Goal: Information Seeking & Learning: Learn about a topic

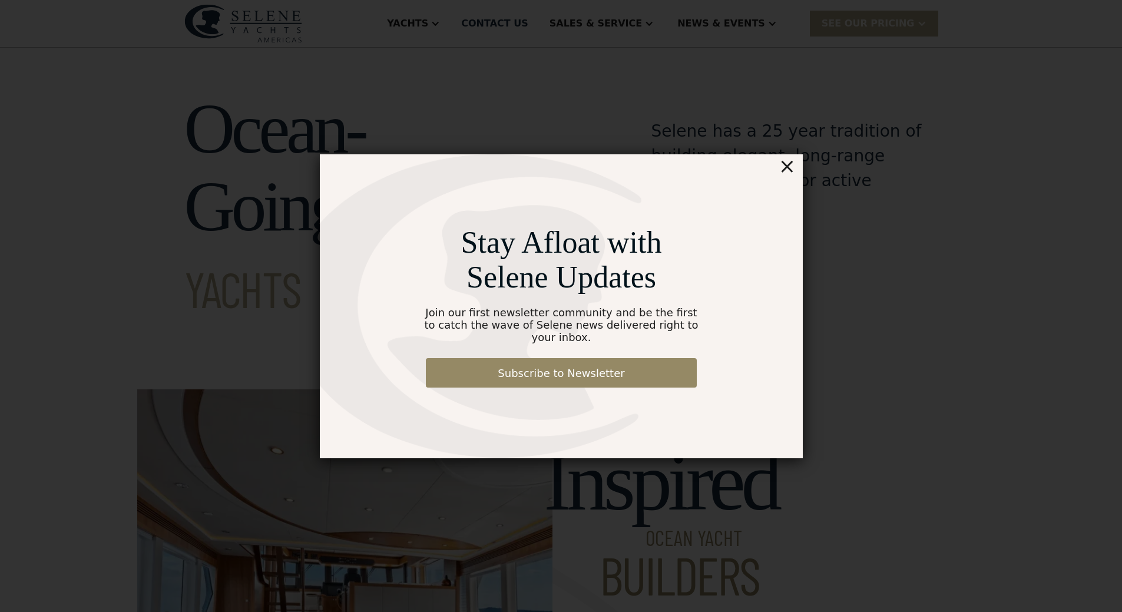
click at [789, 173] on div "×" at bounding box center [786, 166] width 17 height 24
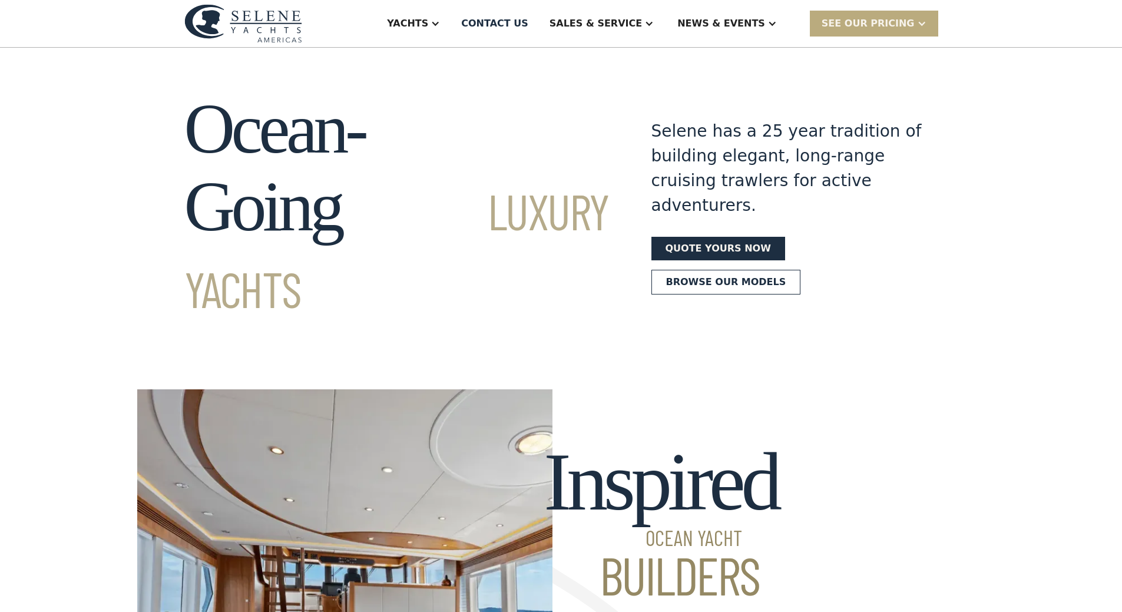
click at [875, 17] on div "SEE Our Pricing" at bounding box center [868, 23] width 93 height 14
click at [877, 75] on link "Already have a passcode" at bounding box center [889, 75] width 158 height 26
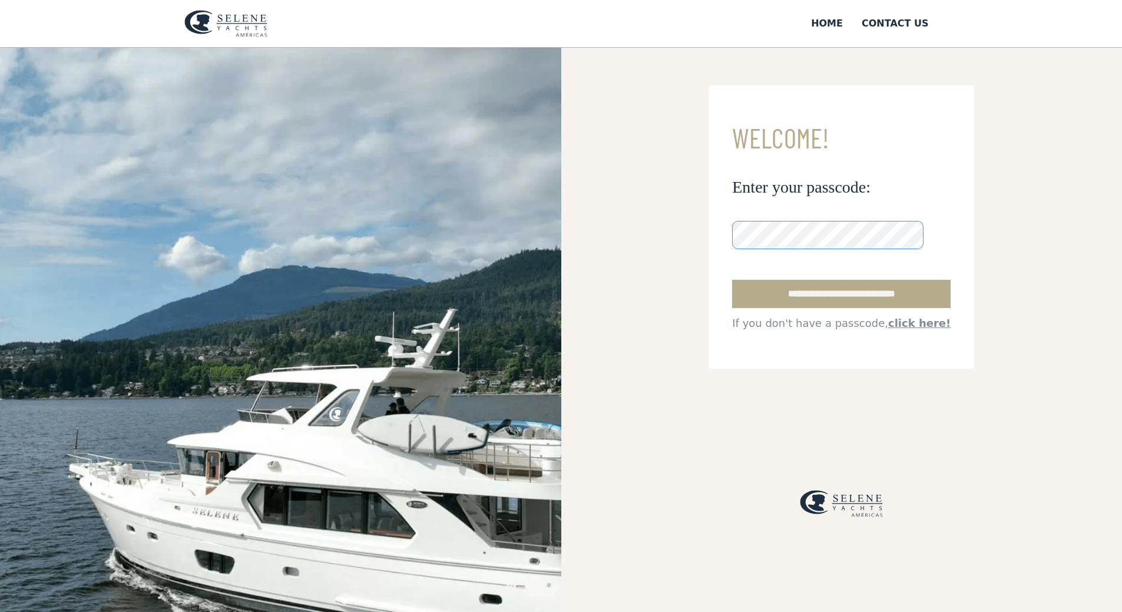
click at [732, 280] on input "**********" at bounding box center [841, 294] width 219 height 28
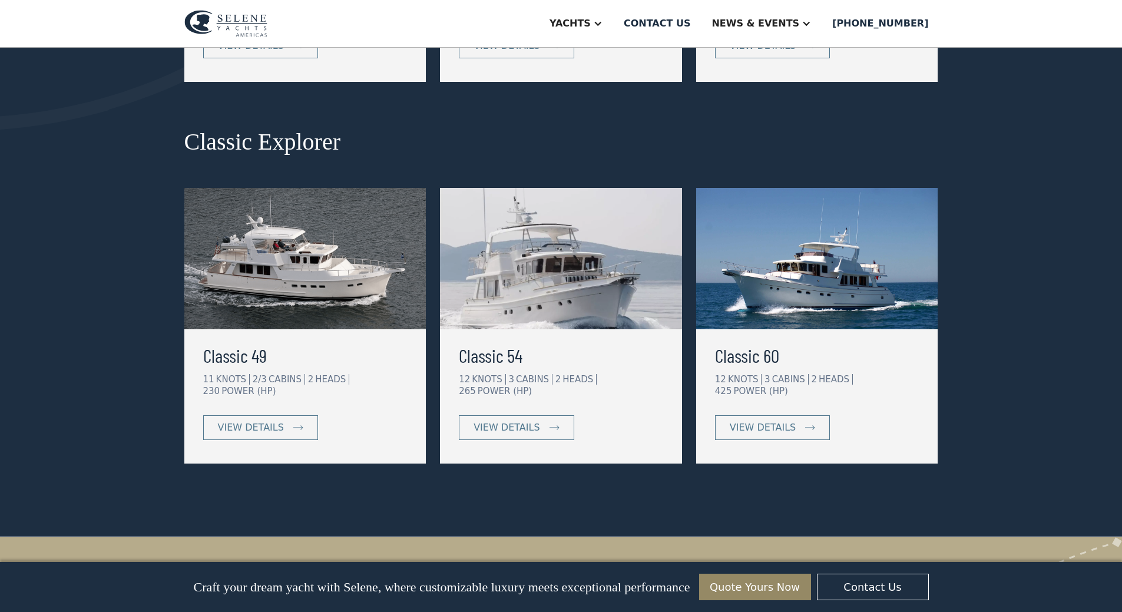
scroll to position [353, 0]
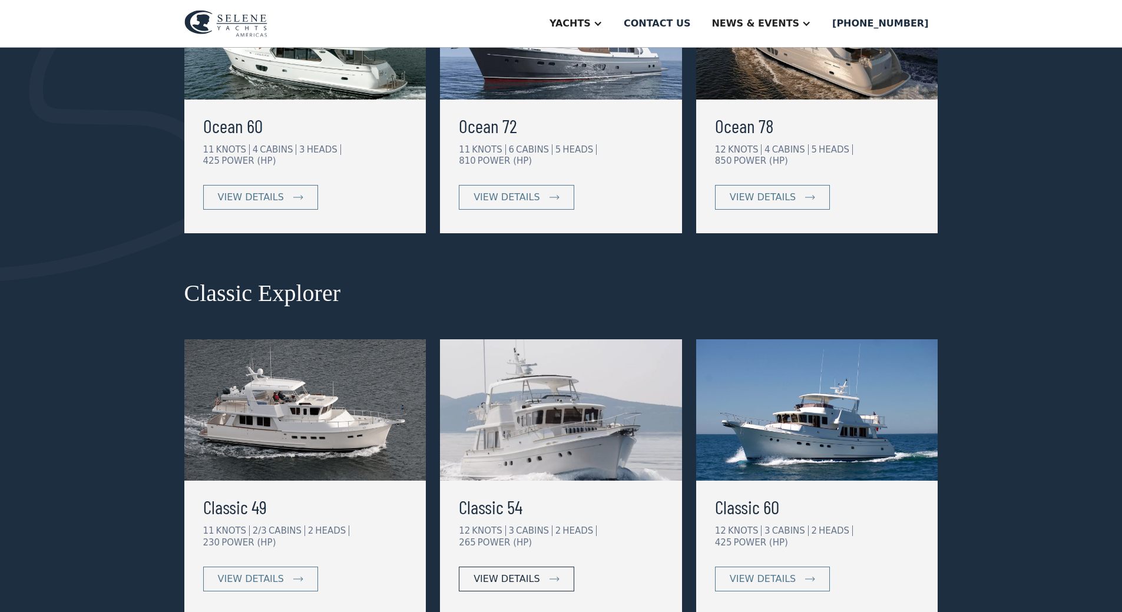
click at [550, 567] on link "view details" at bounding box center [516, 579] width 115 height 25
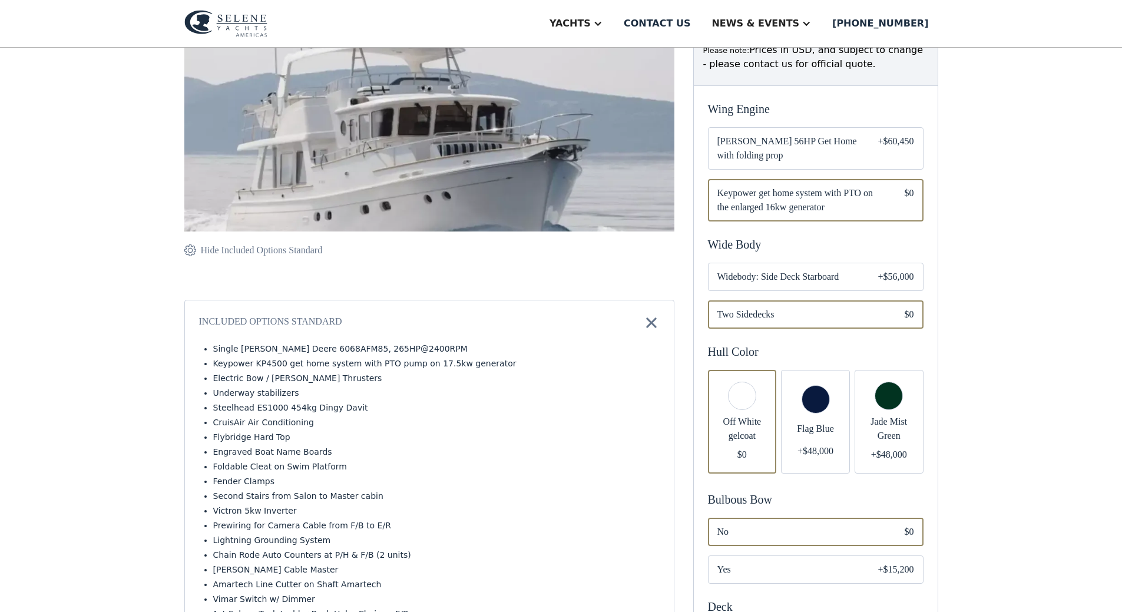
scroll to position [236, 0]
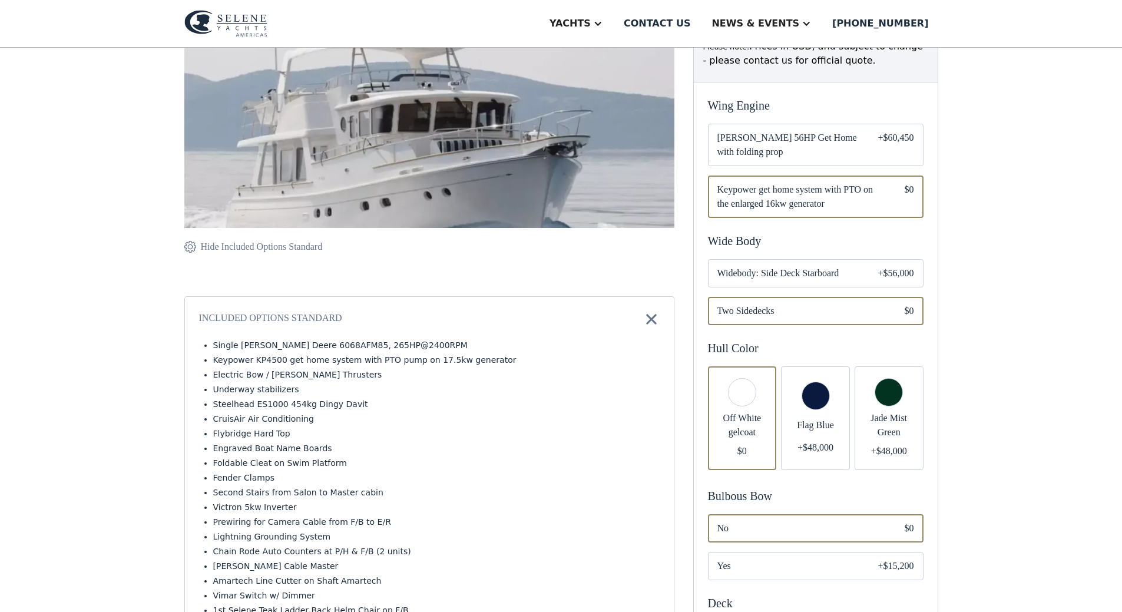
click at [828, 270] on span "Widebody: Side Deck Starboard" at bounding box center [789, 273] width 142 height 14
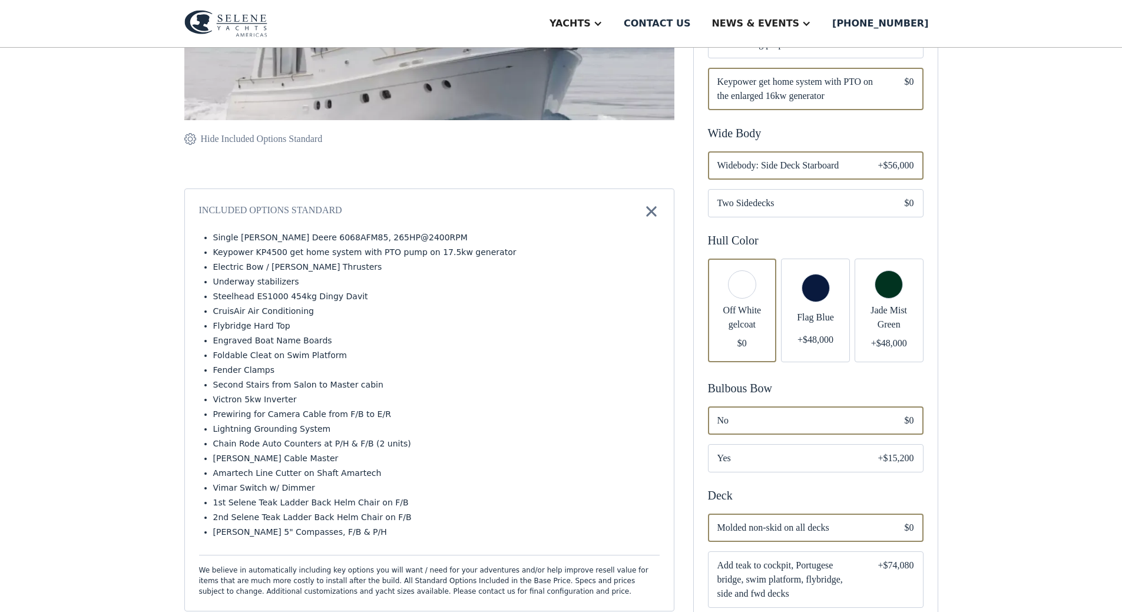
scroll to position [353, 0]
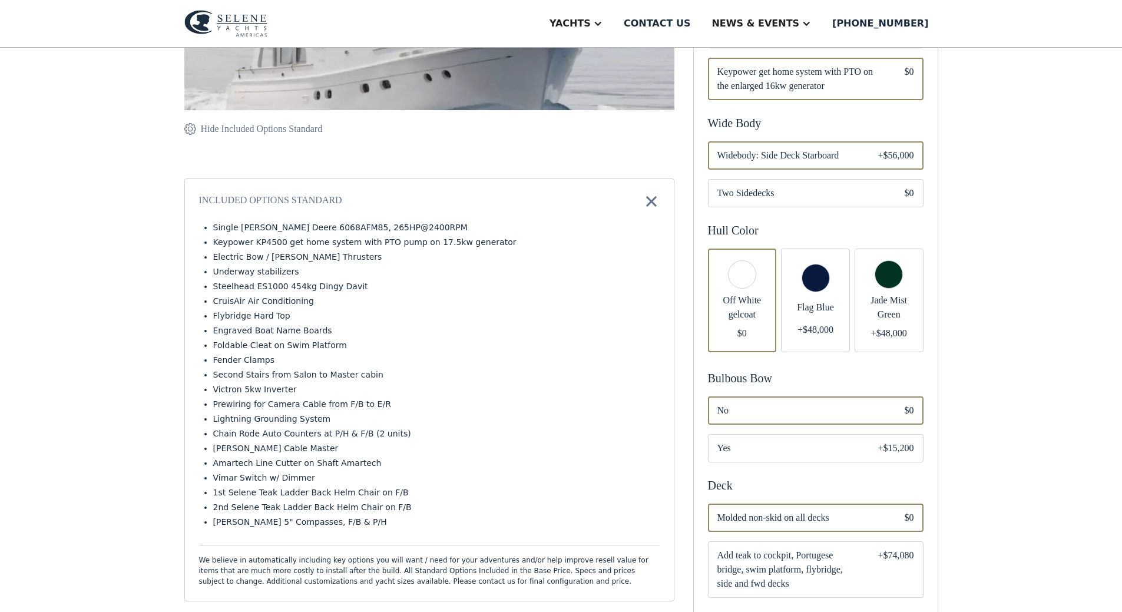
click at [895, 446] on div "+$15,200" at bounding box center [896, 448] width 36 height 14
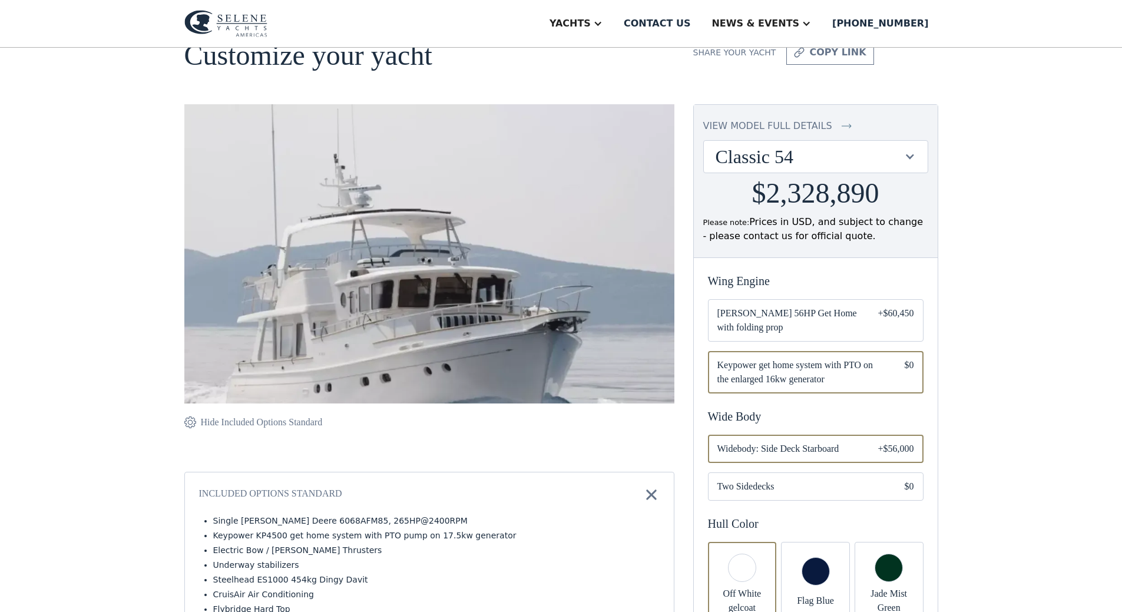
scroll to position [118, 0]
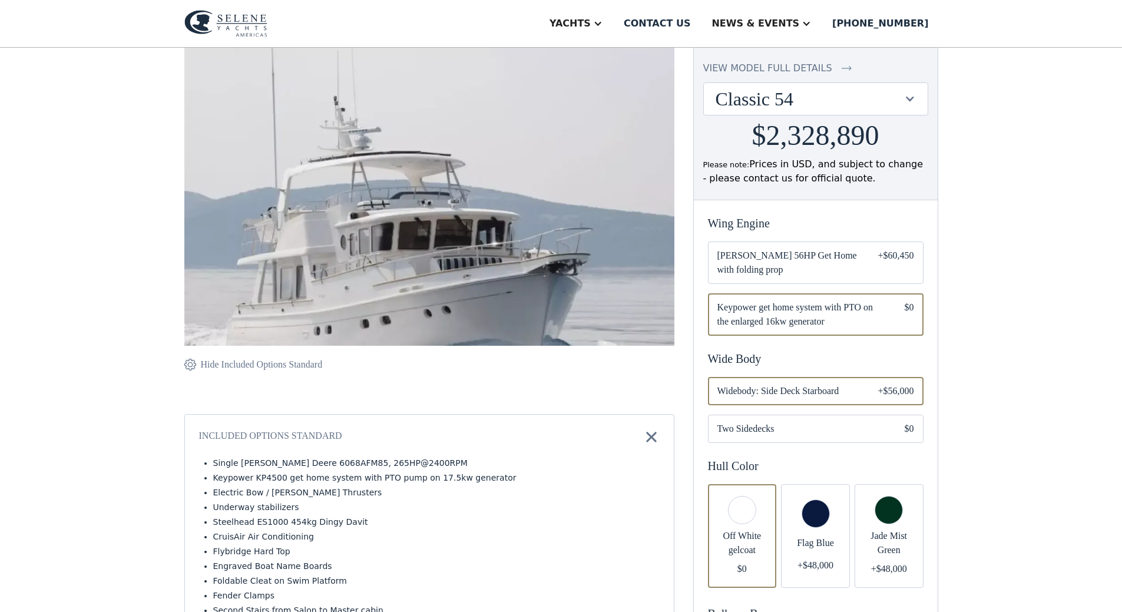
click at [189, 367] on img at bounding box center [190, 365] width 12 height 14
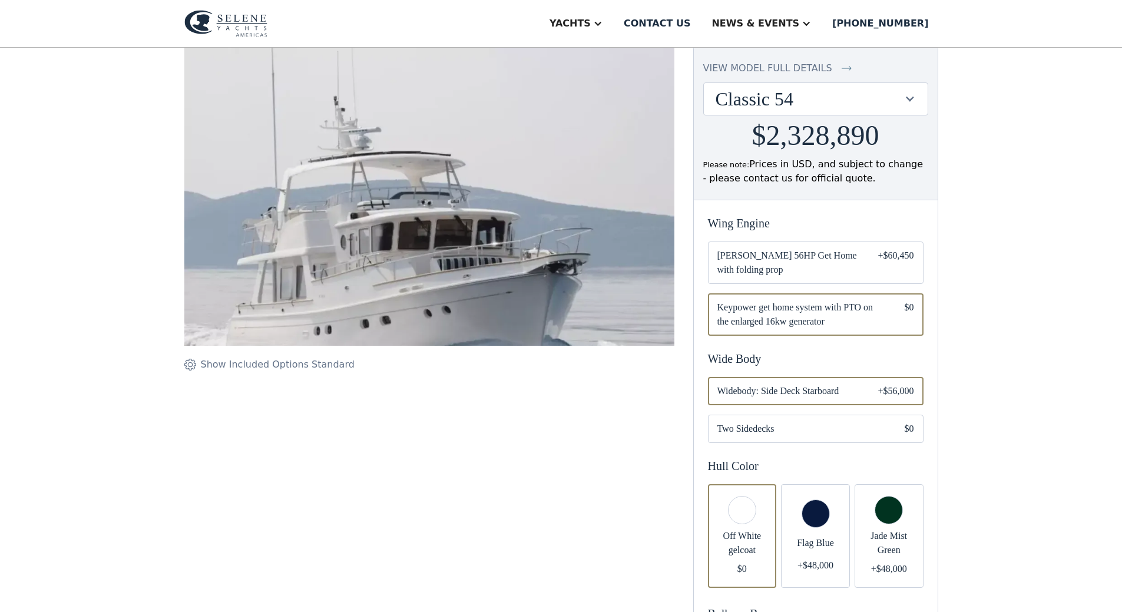
click at [189, 367] on img at bounding box center [190, 365] width 12 height 14
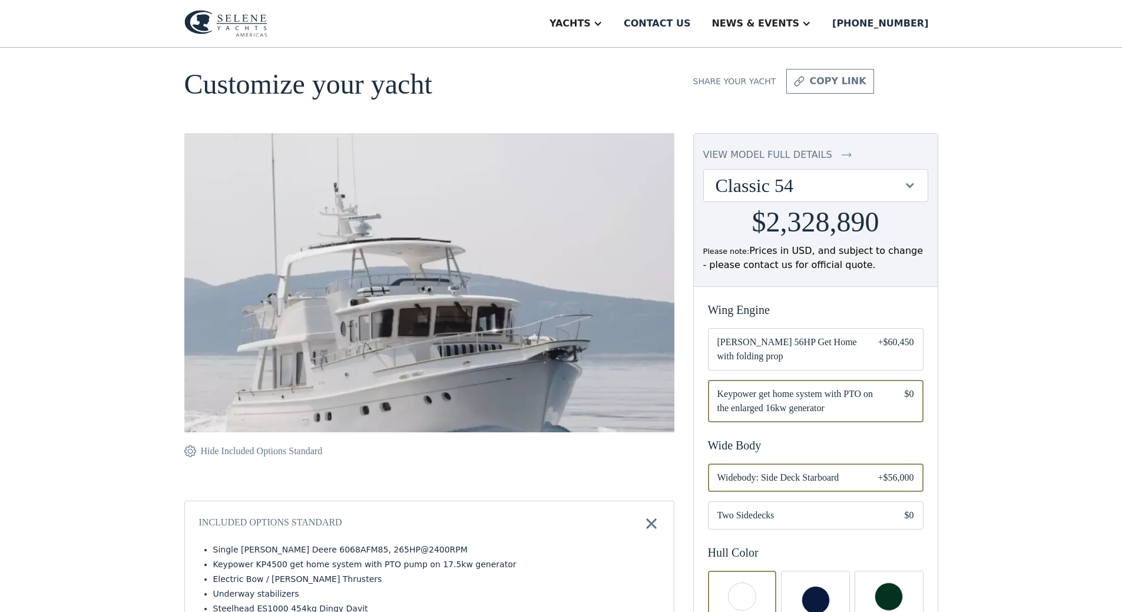
scroll to position [0, 0]
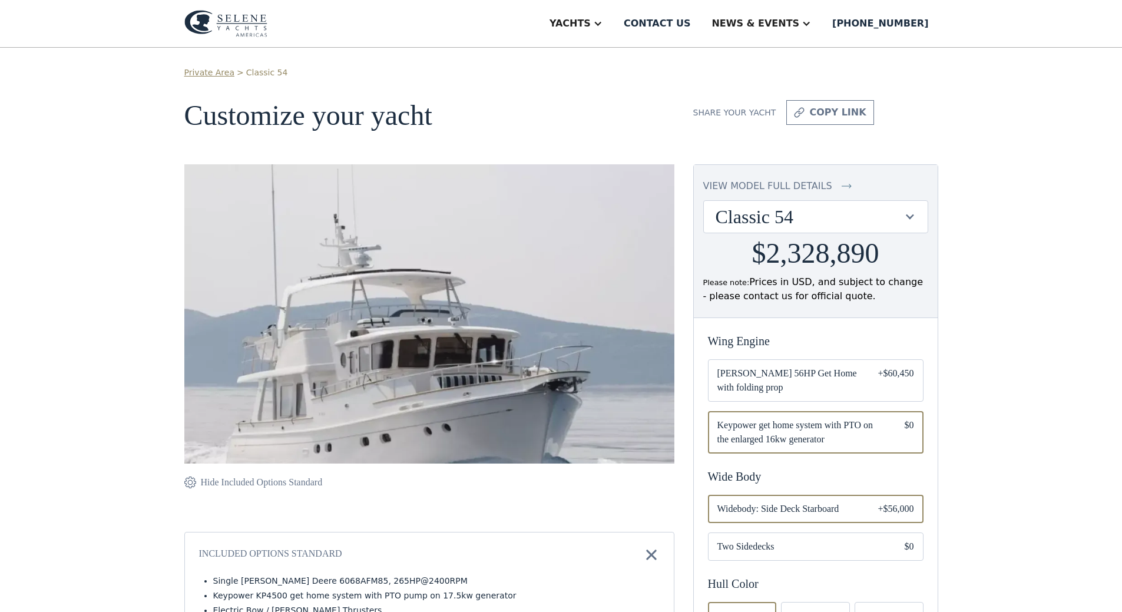
click at [831, 224] on div "Classic 54" at bounding box center [810, 217] width 189 height 22
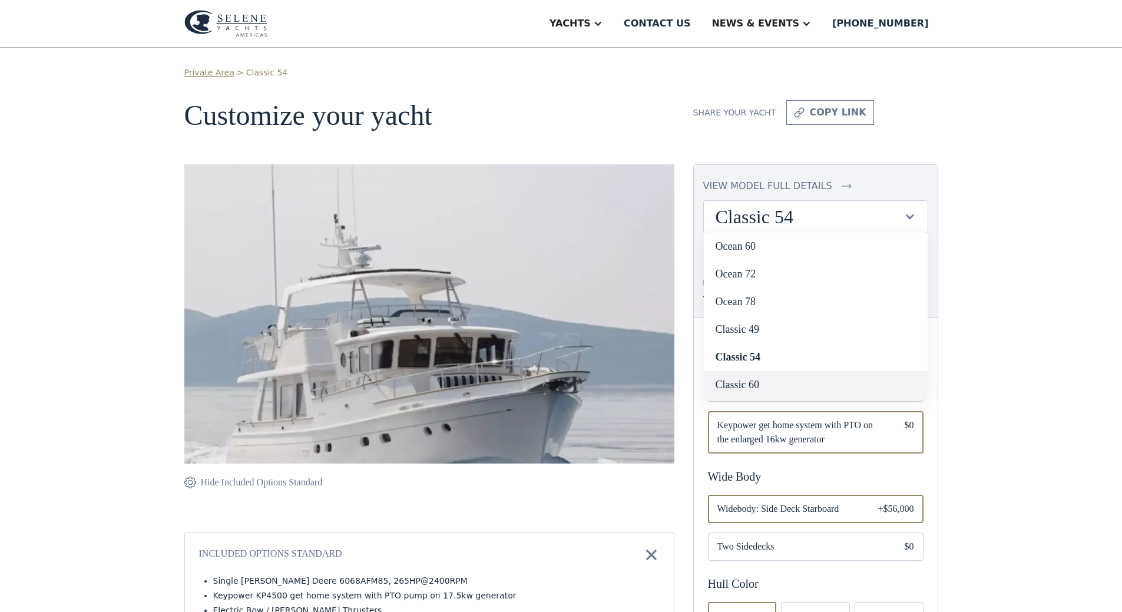
click at [763, 388] on link "Classic 60" at bounding box center [816, 385] width 224 height 28
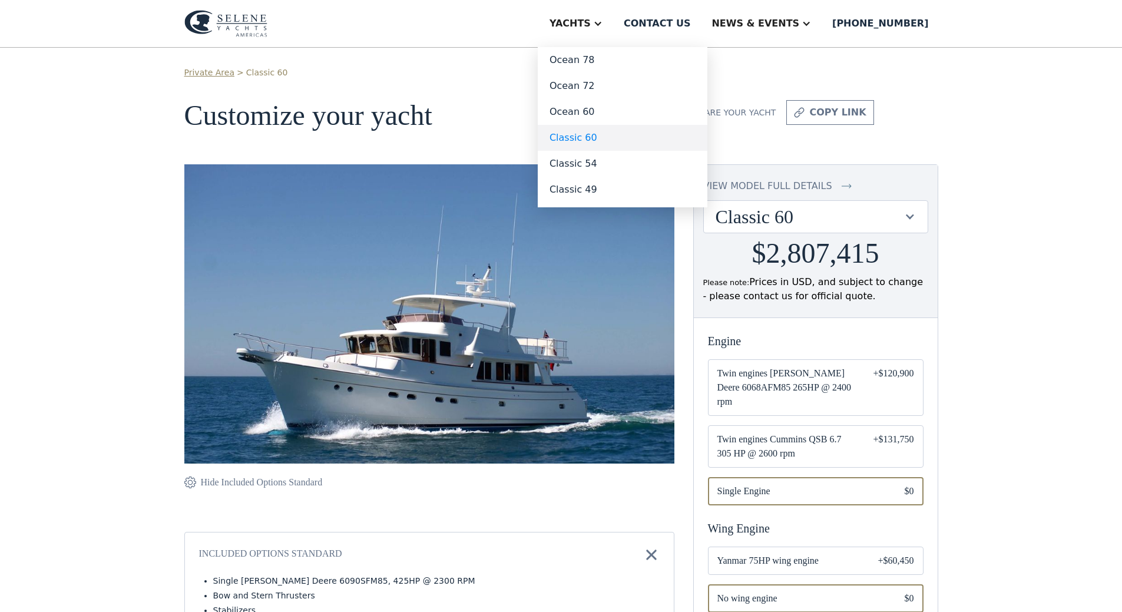
click at [636, 137] on link "Classic 60" at bounding box center [623, 138] width 170 height 26
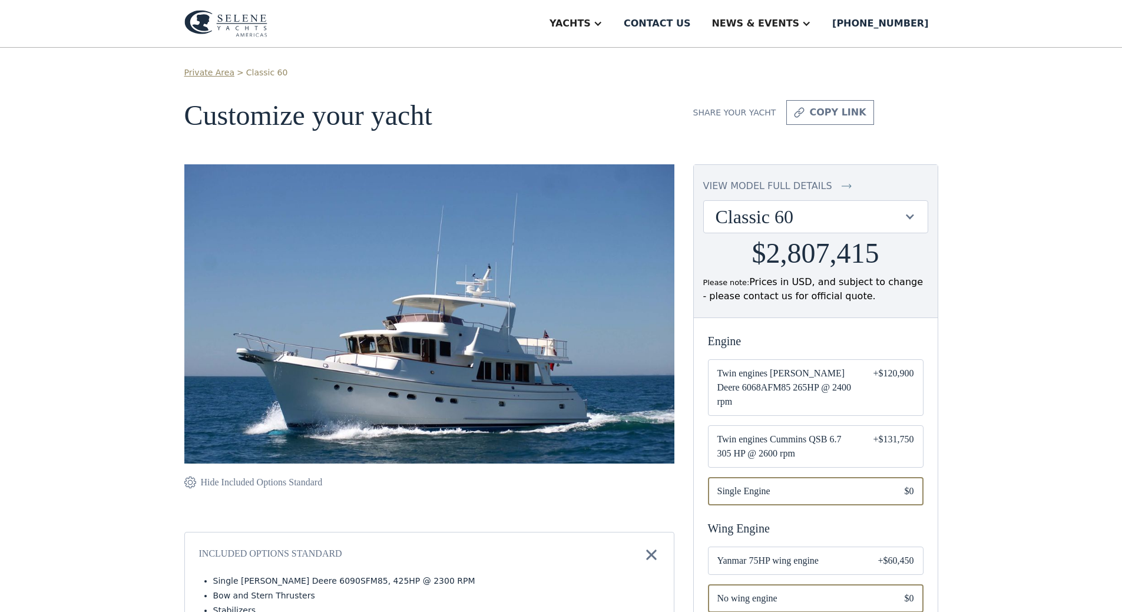
click at [241, 18] on img at bounding box center [225, 23] width 83 height 27
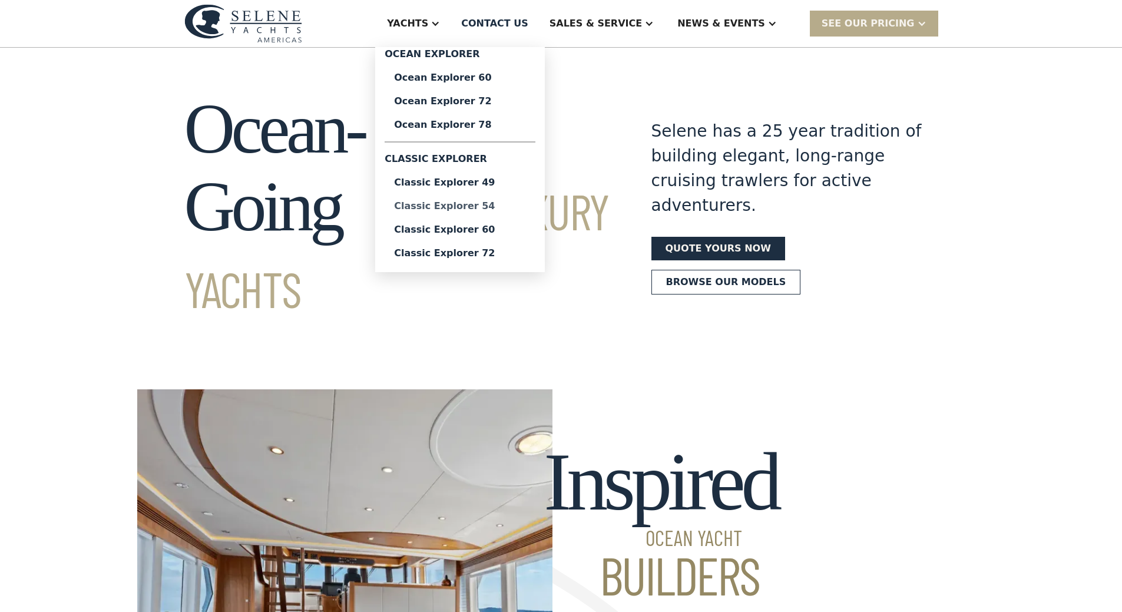
click at [489, 205] on div "Classic Explorer 54" at bounding box center [460, 205] width 132 height 9
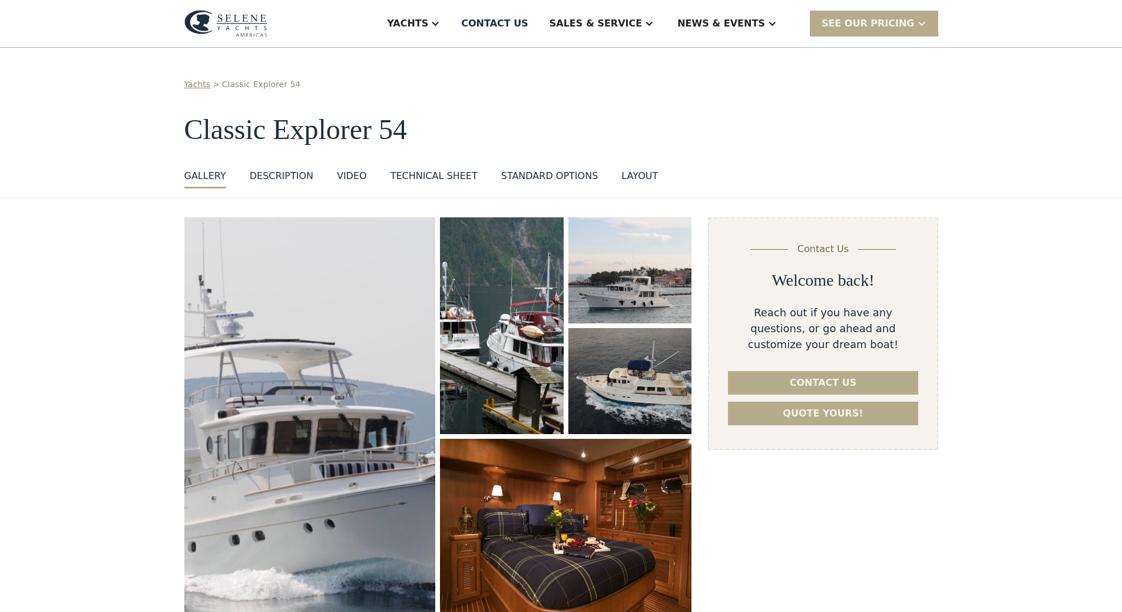
click at [419, 180] on div "Technical sheet" at bounding box center [434, 176] width 87 height 14
click at [625, 176] on div "layout" at bounding box center [640, 176] width 37 height 14
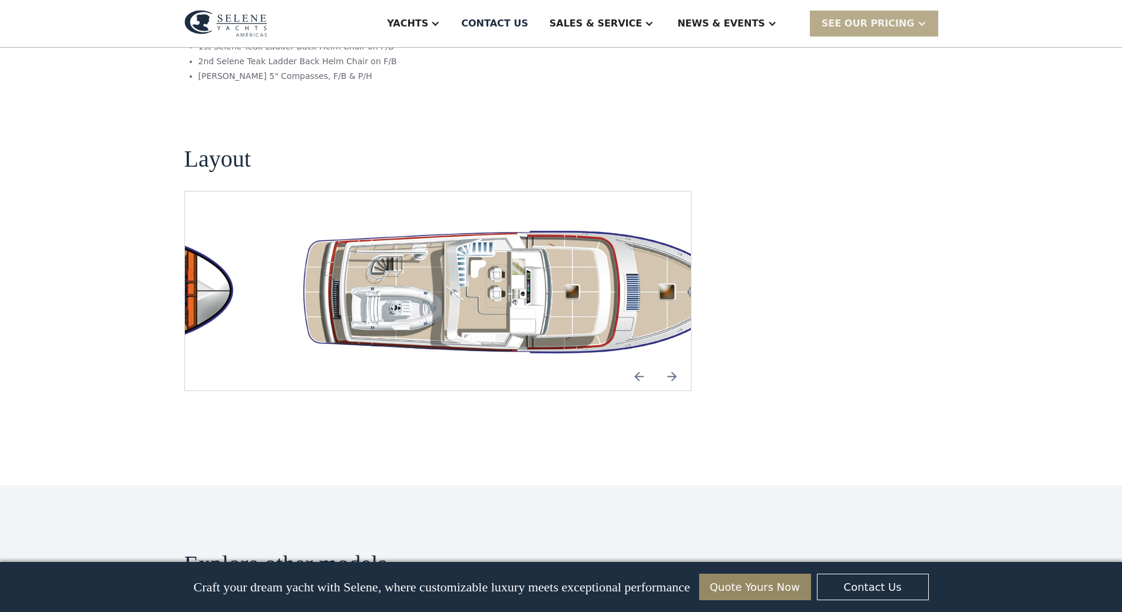
scroll to position [2089, 0]
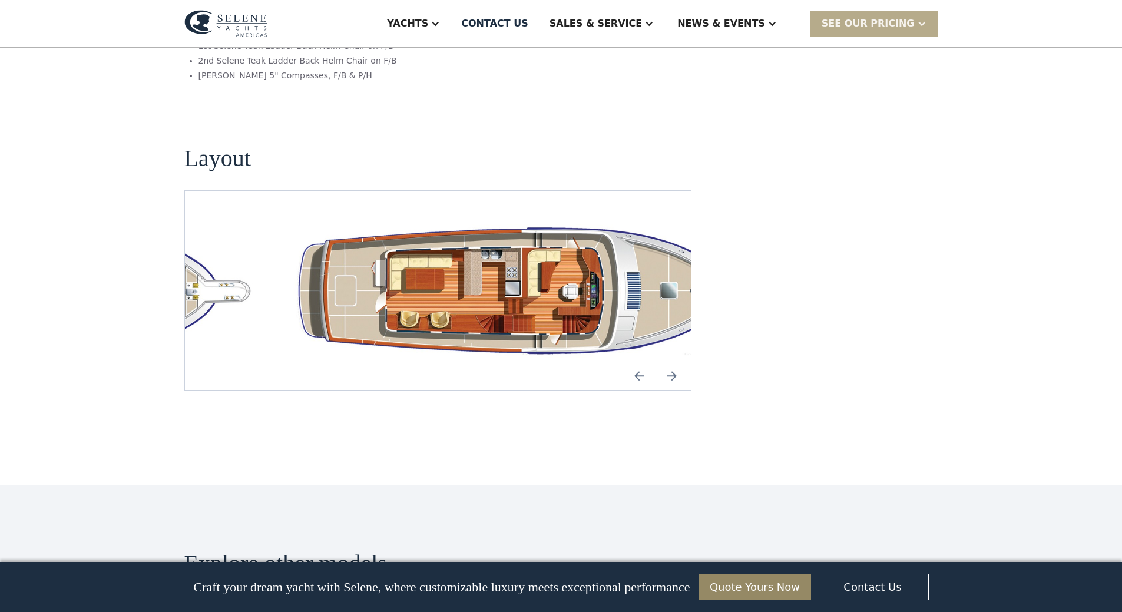
click at [677, 362] on img "Next slide" at bounding box center [672, 376] width 28 height 28
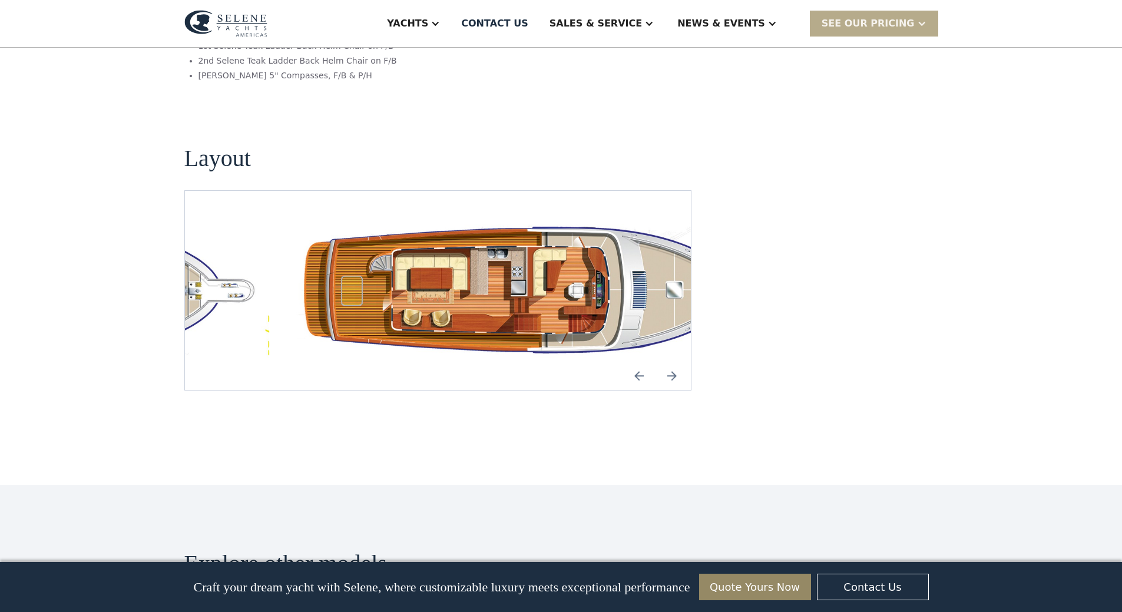
click at [677, 362] on img "Next slide" at bounding box center [672, 376] width 28 height 28
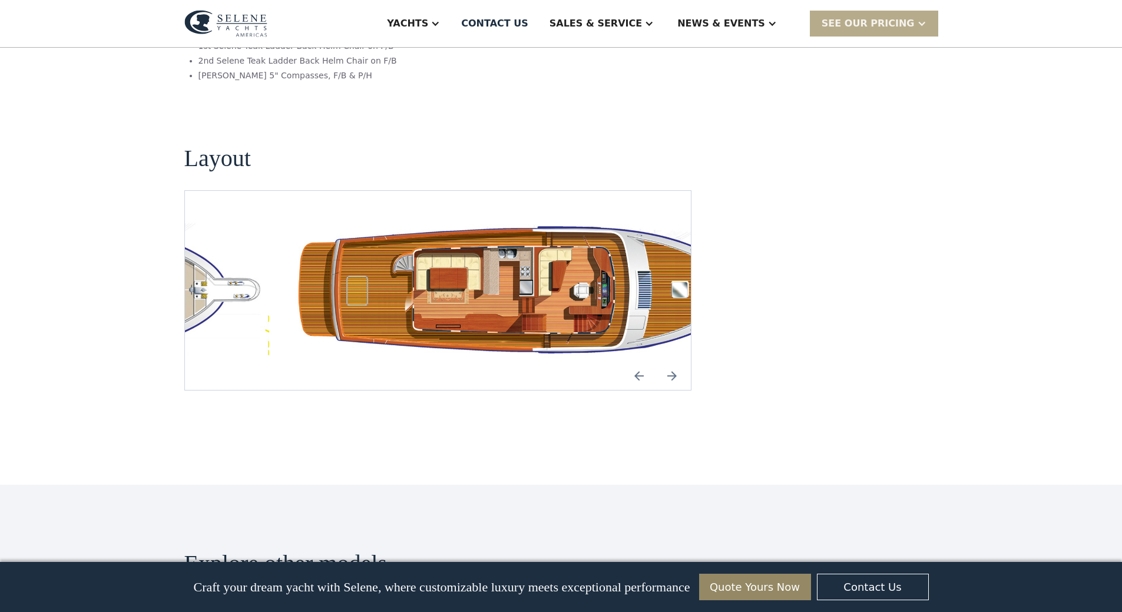
click at [642, 362] on img "Previous slide" at bounding box center [639, 376] width 28 height 28
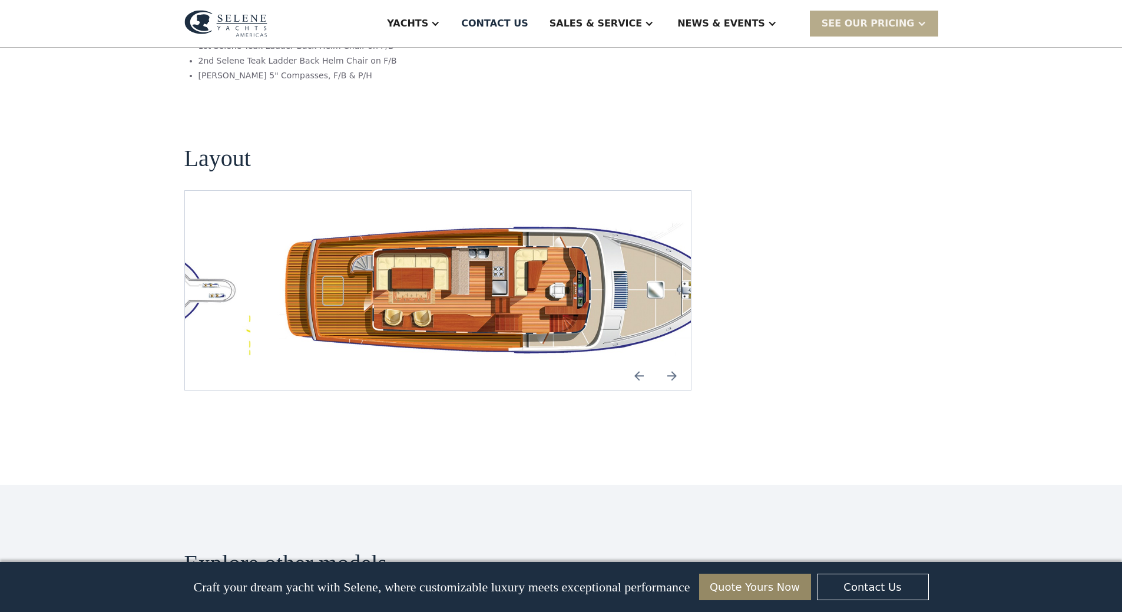
click at [675, 362] on img "Next slide" at bounding box center [672, 376] width 28 height 28
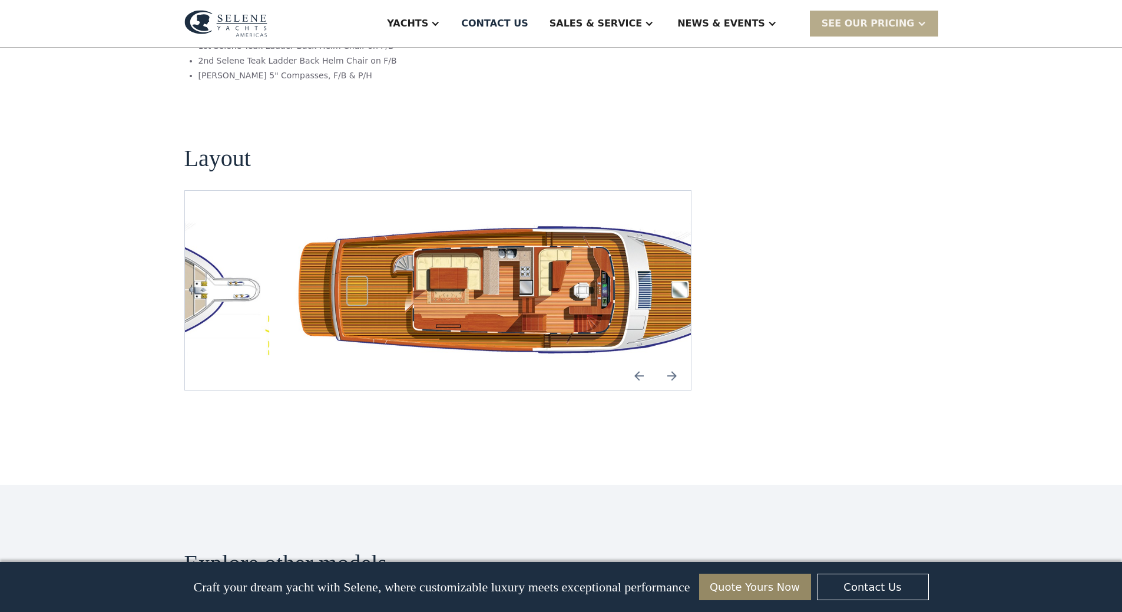
click at [670, 362] on img "Next slide" at bounding box center [672, 376] width 28 height 28
click at [675, 362] on img "Next slide" at bounding box center [672, 376] width 28 height 28
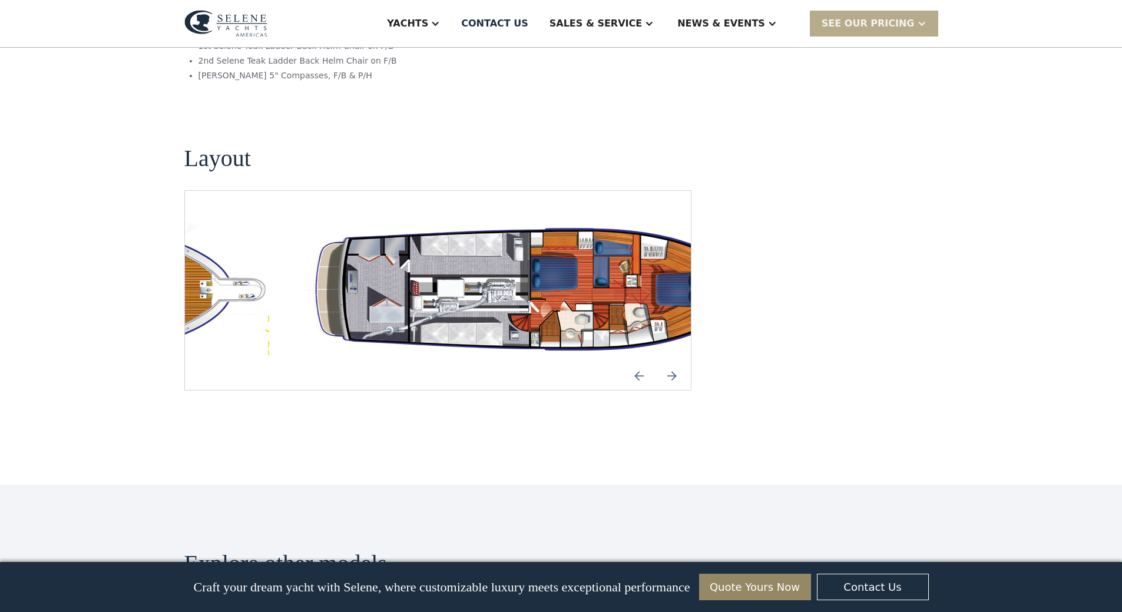
click at [675, 362] on img "Next slide" at bounding box center [672, 376] width 28 height 28
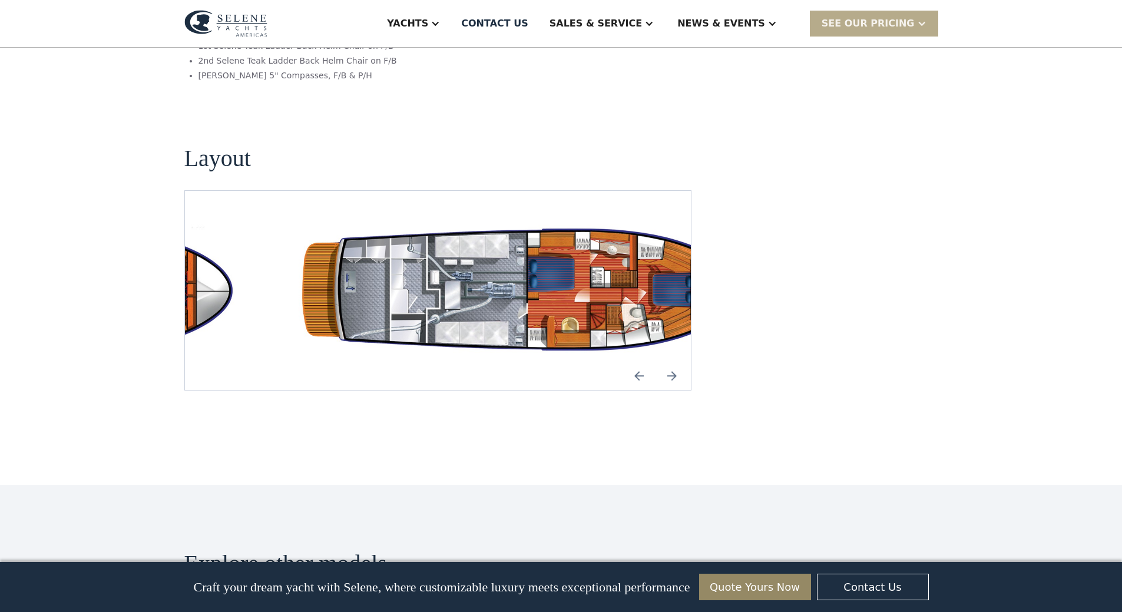
click at [673, 362] on img "Next slide" at bounding box center [672, 376] width 28 height 28
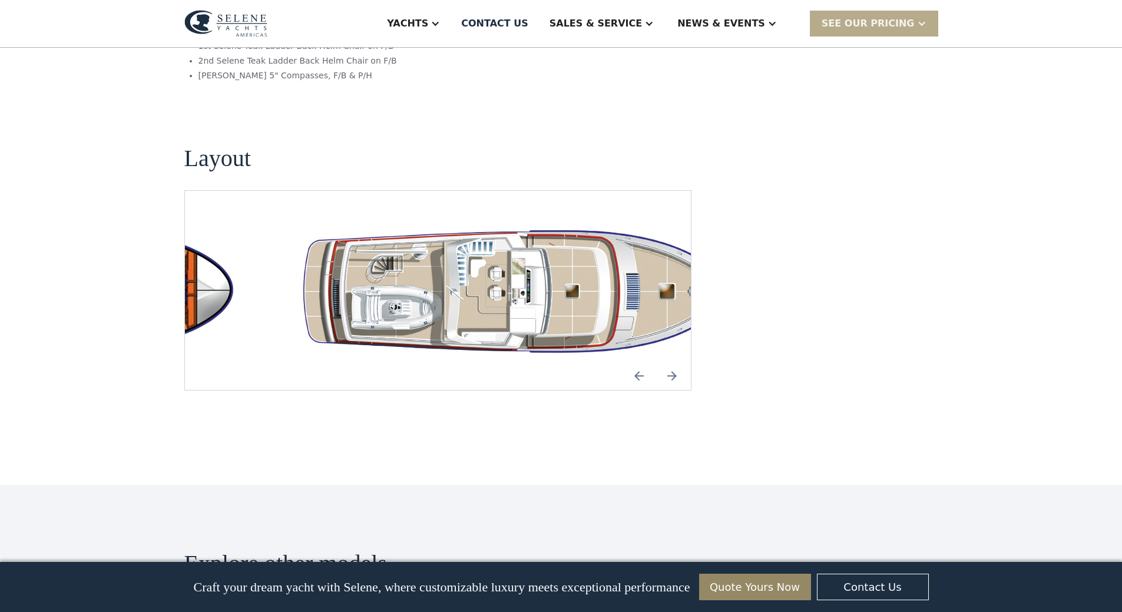
click at [673, 362] on img "Next slide" at bounding box center [672, 376] width 28 height 28
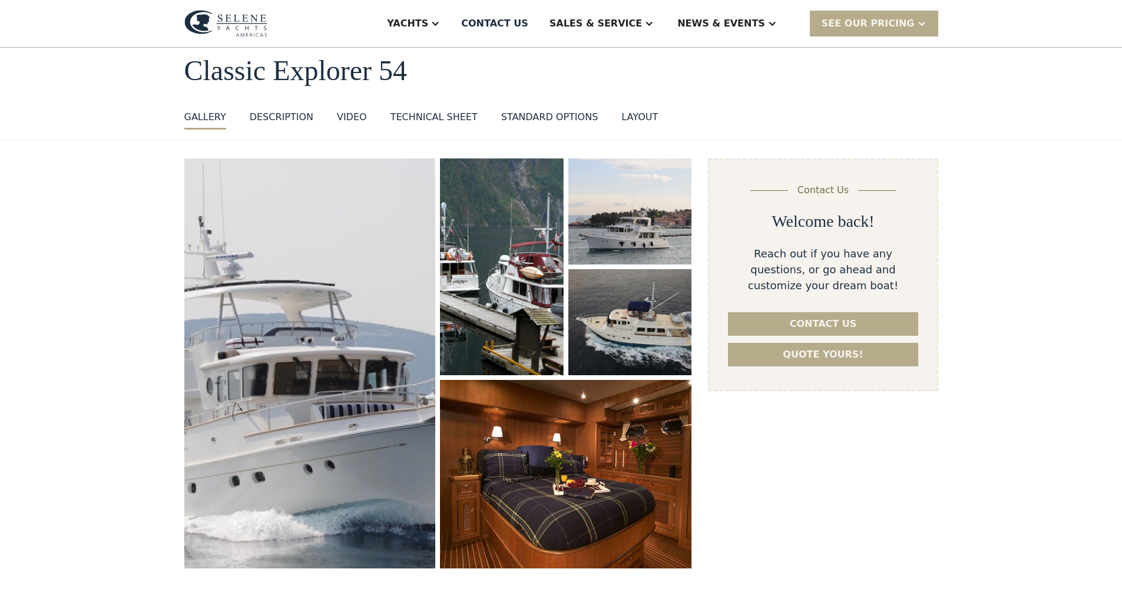
scroll to position [0, 0]
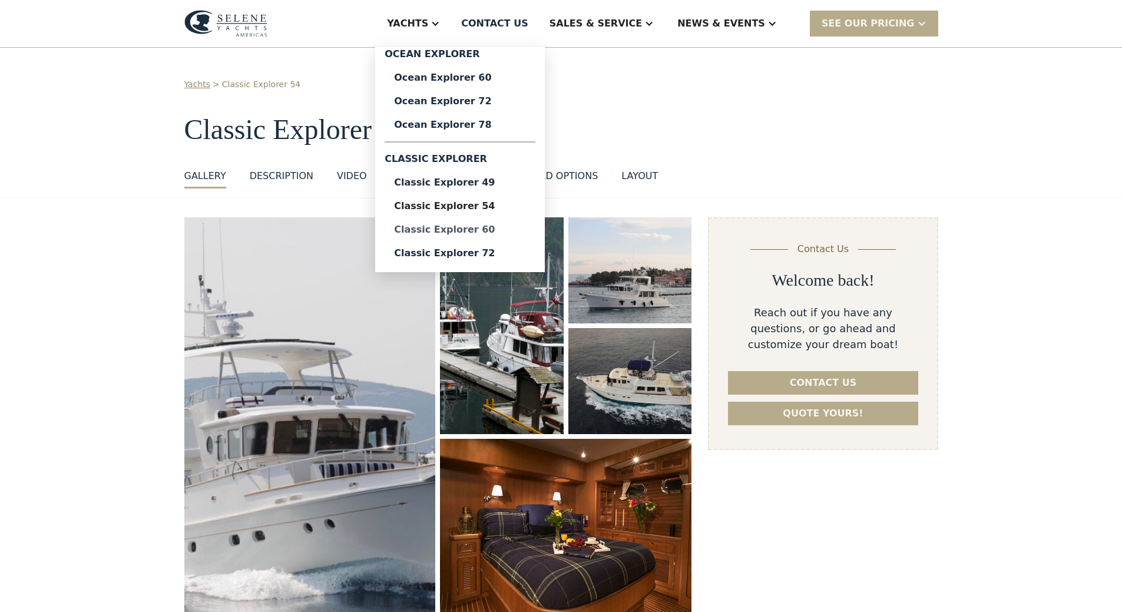
click at [494, 226] on div "Classic Explorer 60" at bounding box center [460, 229] width 132 height 9
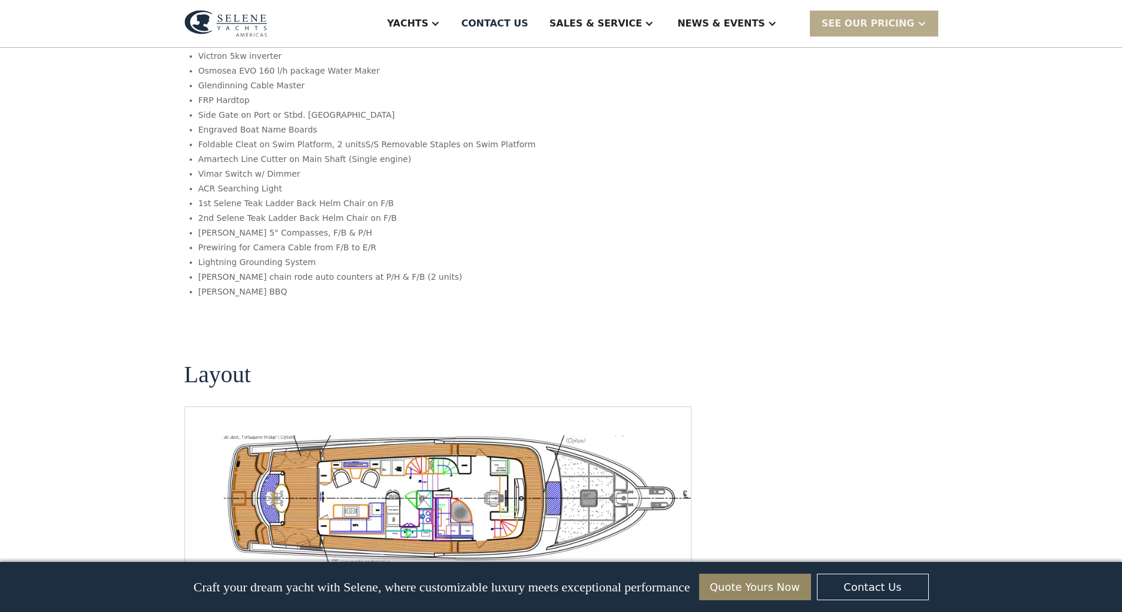
scroll to position [2180, 0]
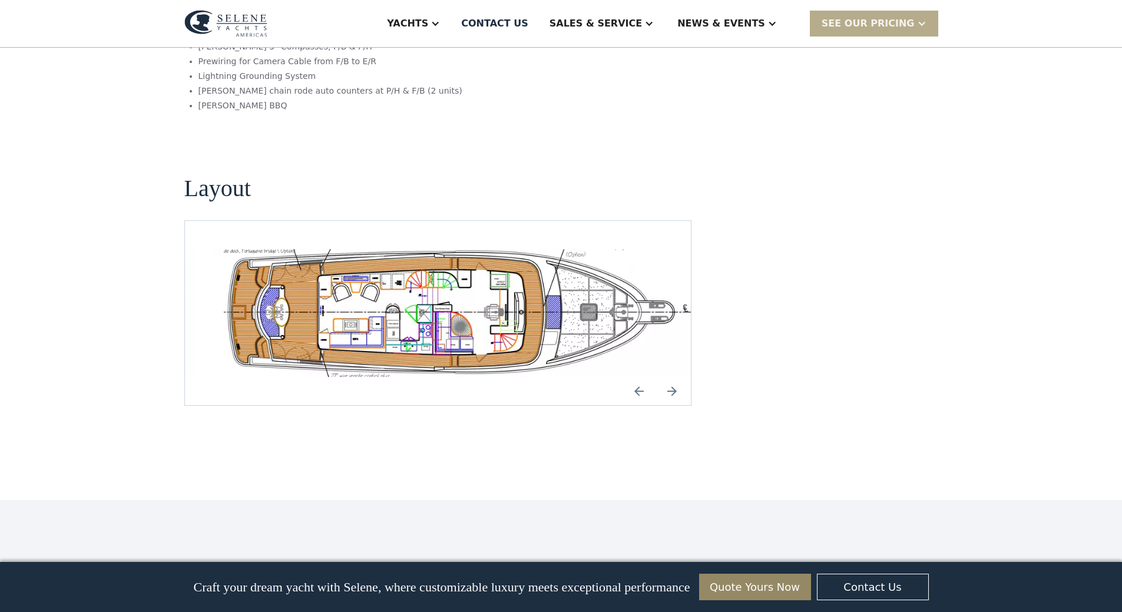
click at [679, 377] on img "Next slide" at bounding box center [672, 391] width 28 height 28
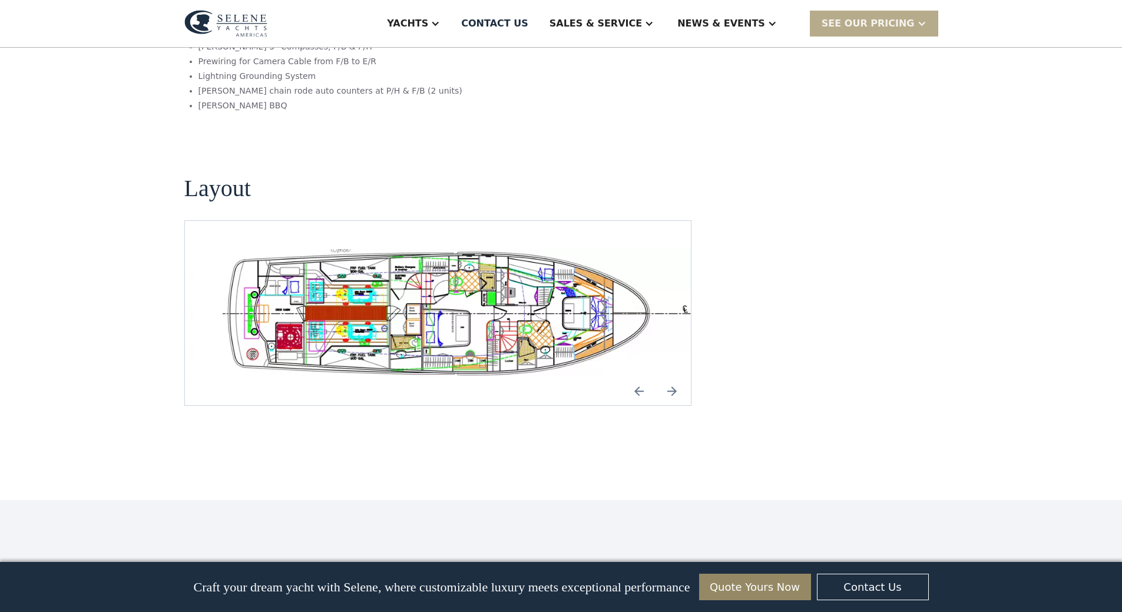
click at [678, 377] on img "Next slide" at bounding box center [672, 391] width 28 height 28
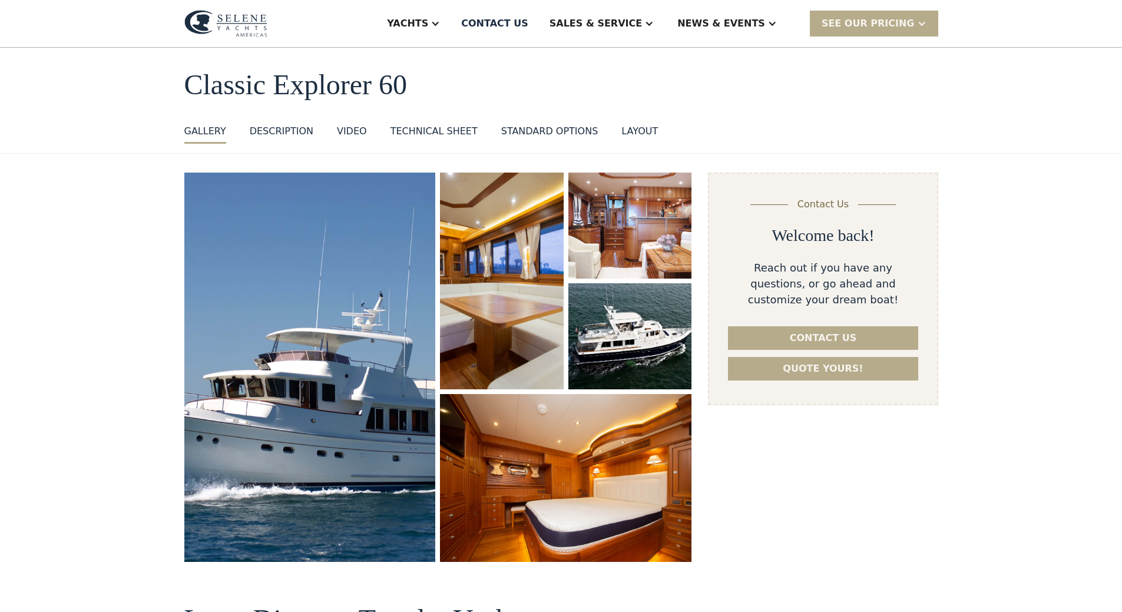
scroll to position [0, 0]
